Goal: Transaction & Acquisition: Obtain resource

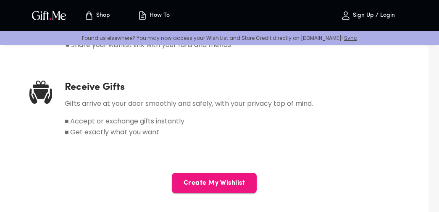
scroll to position [536, 0]
click at [233, 179] on span "Create My Wishlist" at bounding box center [214, 182] width 85 height 9
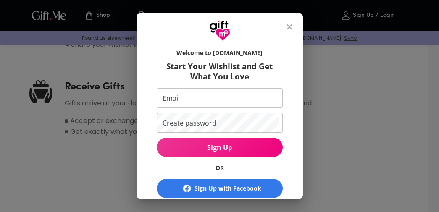
click at [269, 91] on input "Email" at bounding box center [218, 98] width 123 height 20
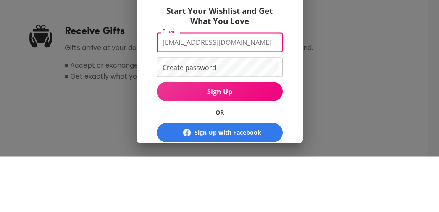
click at [219, 138] on button "Sign Up" at bounding box center [220, 147] width 126 height 19
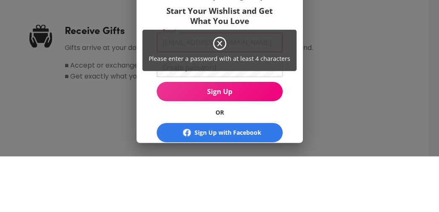
click at [276, 110] on span "Please enter a password with at least 4 characters" at bounding box center [220, 114] width 142 height 8
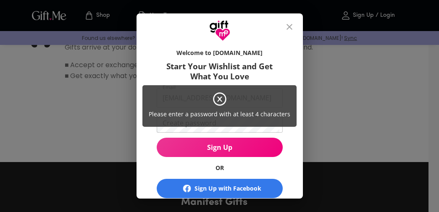
click at [276, 66] on div "Please enter a password with at least 4 characters" at bounding box center [219, 106] width 439 height 212
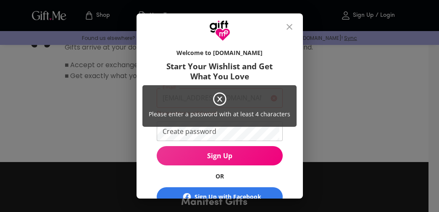
click at [253, 127] on div "Please enter a password with at least 4 characters" at bounding box center [219, 106] width 154 height 42
click at [224, 130] on div "Please enter a password with at least 4 characters" at bounding box center [219, 106] width 439 height 212
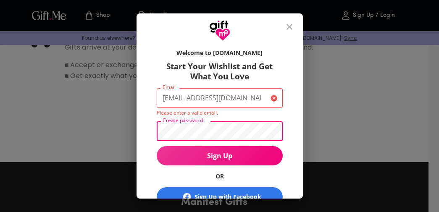
scroll to position [592, 0]
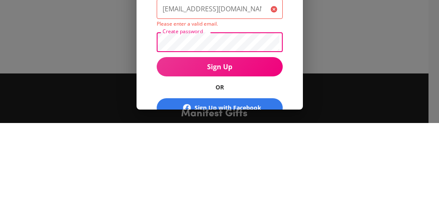
click at [268, 146] on button "Sign Up" at bounding box center [220, 155] width 126 height 19
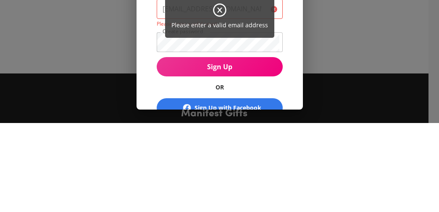
scroll to position [681, 0]
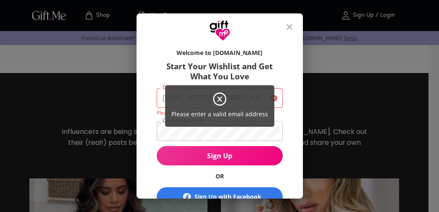
click at [261, 152] on div "Please enter a valid email address" at bounding box center [219, 106] width 439 height 212
click at [275, 128] on div "Please enter a valid email address" at bounding box center [219, 106] width 439 height 212
click at [265, 94] on div "Please enter a valid email address" at bounding box center [219, 106] width 109 height 42
click at [279, 100] on div "Please enter a valid email address" at bounding box center [219, 106] width 439 height 212
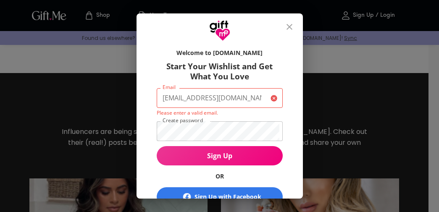
click at [263, 94] on input "[EMAIL_ADDRESS][DOMAIN_NAME]" at bounding box center [212, 98] width 111 height 20
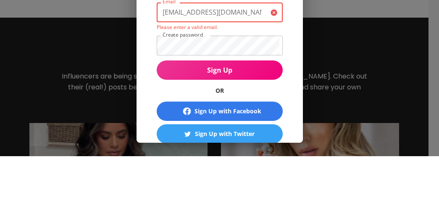
scroll to position [32, 0]
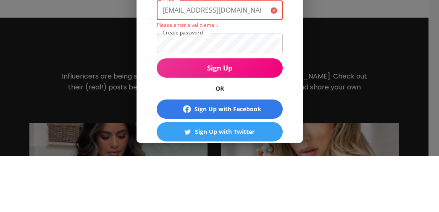
type input "[EMAIL_ADDRESS][DOMAIN_NAME]"
click at [274, 114] on button "Sign Up" at bounding box center [220, 123] width 126 height 19
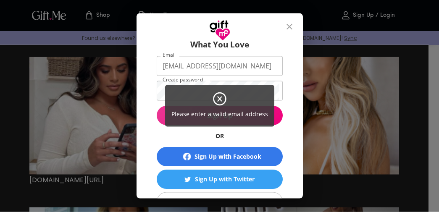
scroll to position [808, 0]
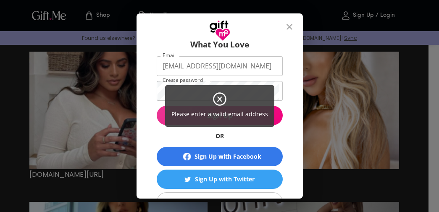
click at [254, 201] on div "Please enter a valid email address" at bounding box center [219, 106] width 439 height 212
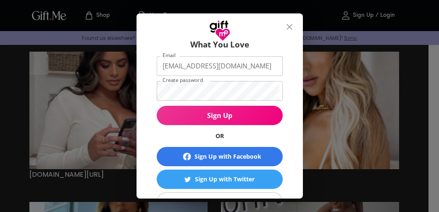
click at [253, 210] on button "Sign Up with Google" at bounding box center [220, 202] width 126 height 19
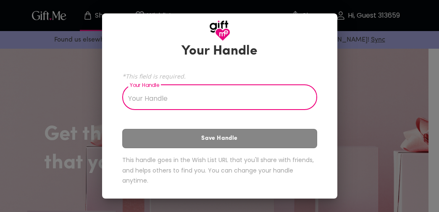
click at [366, 68] on div "Welcome to Gift.me Let's Start With Your Handle *This field is required. Your H…" at bounding box center [219, 106] width 439 height 212
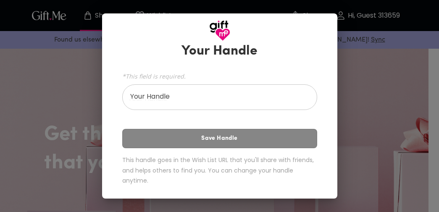
scroll to position [36, 0]
click at [370, 64] on div "Welcome to Gift.me Let's Start With Your Handle *This field is required. Your H…" at bounding box center [219, 106] width 439 height 212
click at [297, 93] on input "Your Handle" at bounding box center [215, 99] width 186 height 24
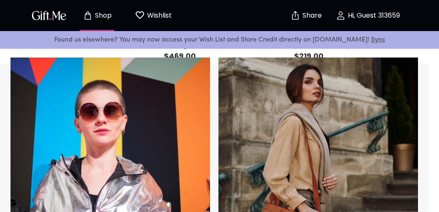
scroll to position [413, 0]
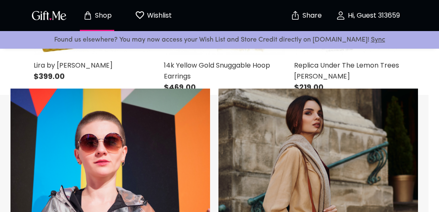
click at [140, 9] on button "Wishlist 0" at bounding box center [153, 15] width 46 height 27
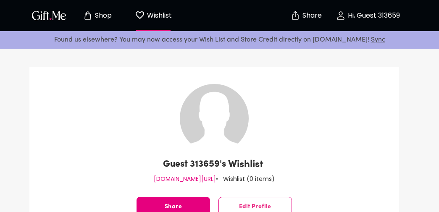
click at [100, 15] on p "Shop" at bounding box center [102, 15] width 19 height 7
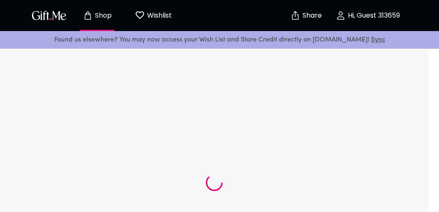
scroll to position [34, 0]
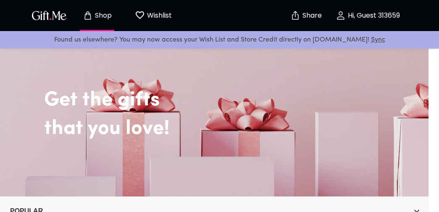
click at [314, 15] on p "Share" at bounding box center [311, 15] width 21 height 7
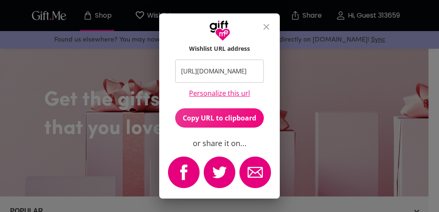
click at [269, 14] on div at bounding box center [219, 27] width 121 height 28
click at [268, 25] on icon "close" at bounding box center [266, 27] width 10 height 10
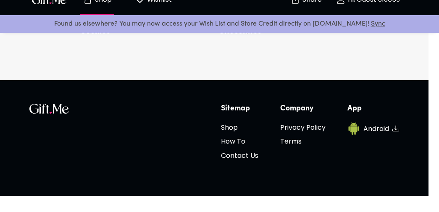
scroll to position [2094, 0]
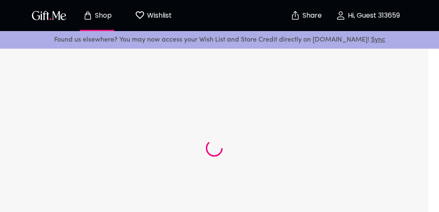
scroll to position [254, 0]
